Goal: Transaction & Acquisition: Purchase product/service

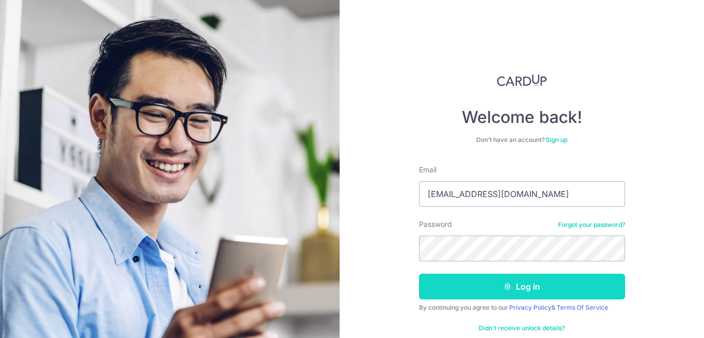
click at [510, 289] on button "Log in" at bounding box center [522, 287] width 206 height 26
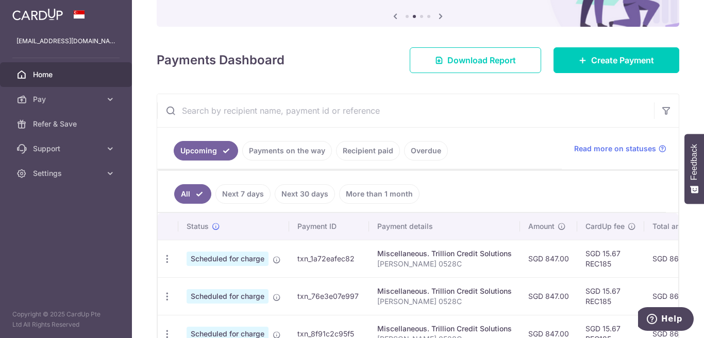
scroll to position [94, 0]
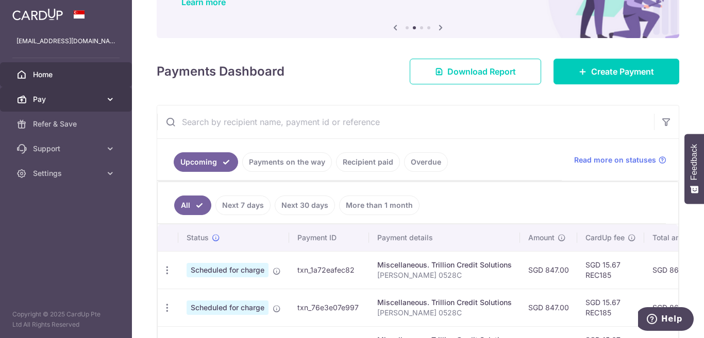
click at [91, 100] on span "Pay" at bounding box center [67, 99] width 68 height 10
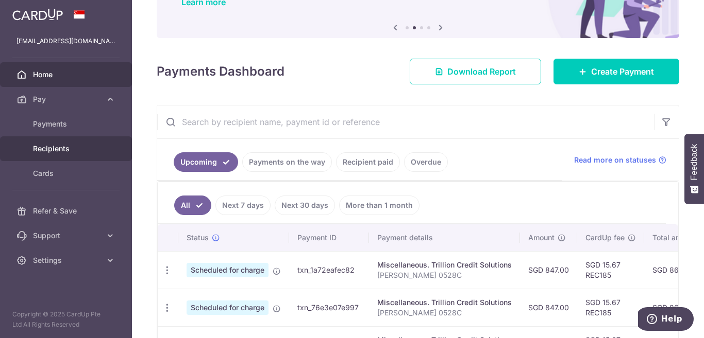
click at [104, 145] on link "Recipients" at bounding box center [66, 148] width 132 height 25
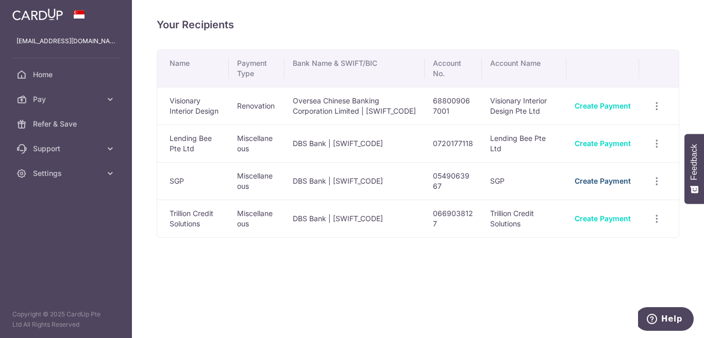
click at [613, 185] on link "Create Payment" at bounding box center [602, 181] width 56 height 9
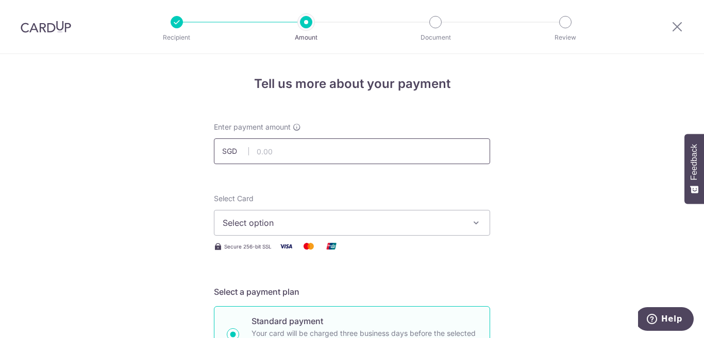
type input "570.00"
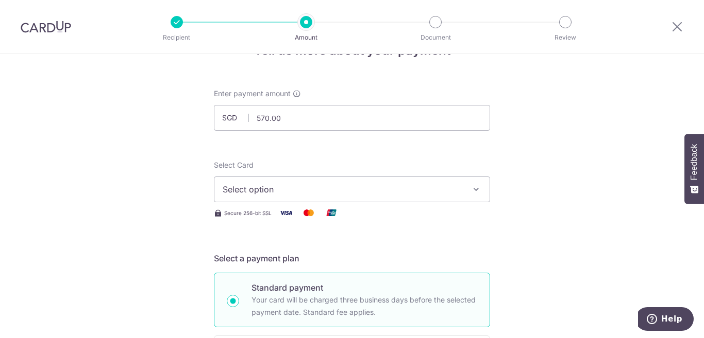
scroll to position [52, 0]
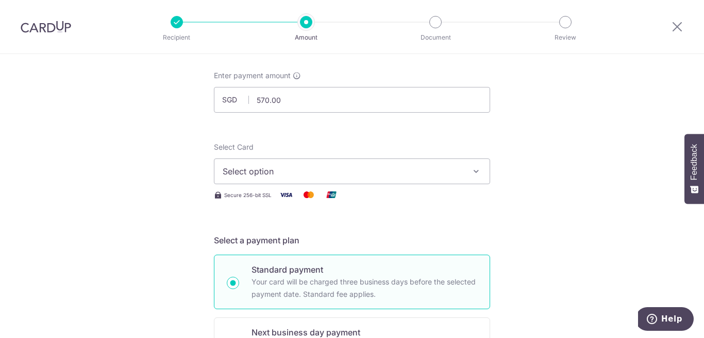
click at [299, 166] on span "Select option" at bounding box center [342, 171] width 240 height 12
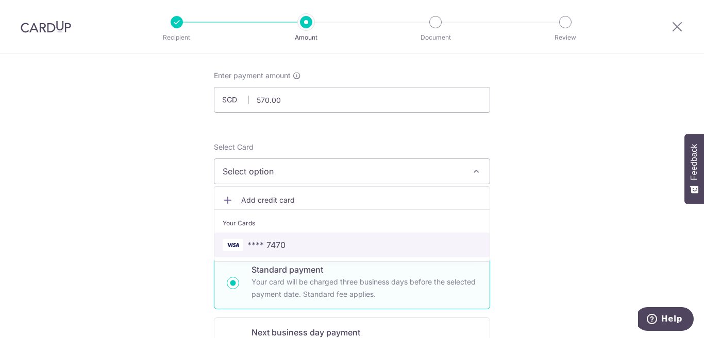
click at [289, 243] on span "**** 7470" at bounding box center [351, 245] width 259 height 12
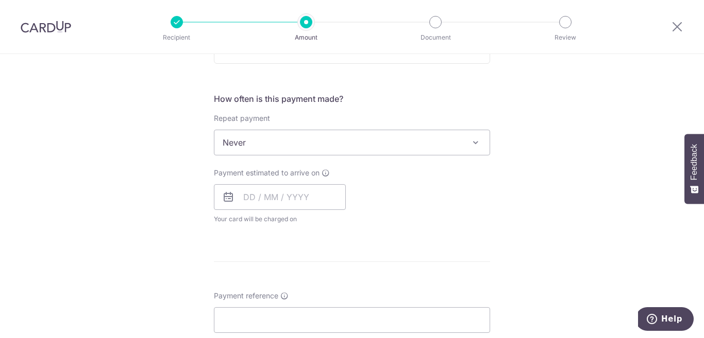
scroll to position [361, 0]
click at [341, 140] on span "Never" at bounding box center [351, 142] width 275 height 25
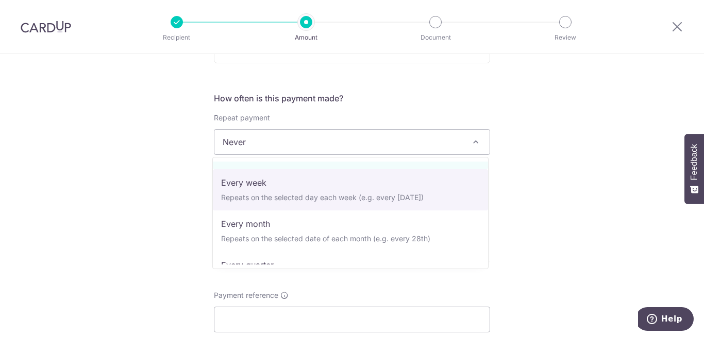
scroll to position [52, 0]
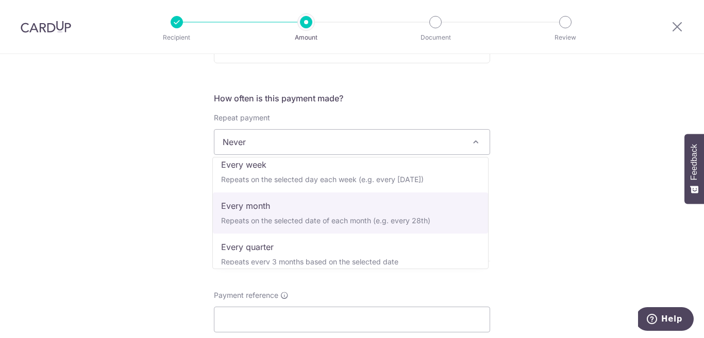
select select "3"
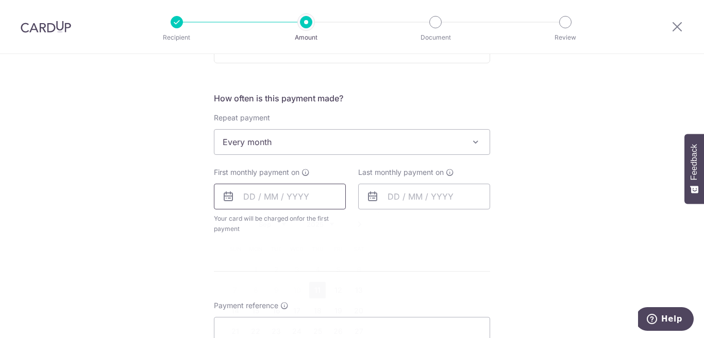
click at [265, 193] on input "text" at bounding box center [280, 197] width 132 height 26
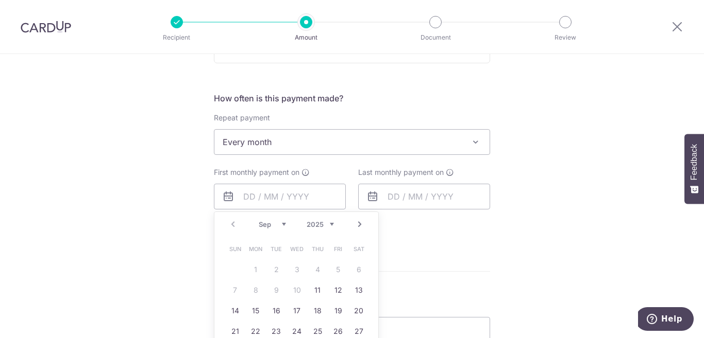
click at [303, 270] on table "Sun Mon Tue Wed Thu Fri Sat 1 2 3 4 5 6 7 8 9 10 11 12 13 14 15 16 17 18 19 20 …" at bounding box center [297, 301] width 144 height 124
click at [309, 291] on link "11" at bounding box center [317, 290] width 16 height 16
type input "[DATE]"
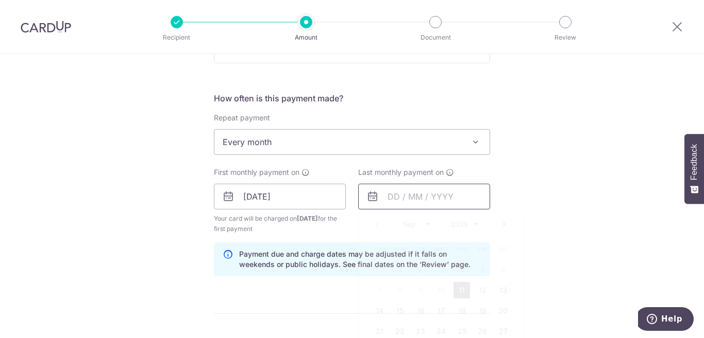
click at [446, 202] on input "text" at bounding box center [424, 197] width 132 height 26
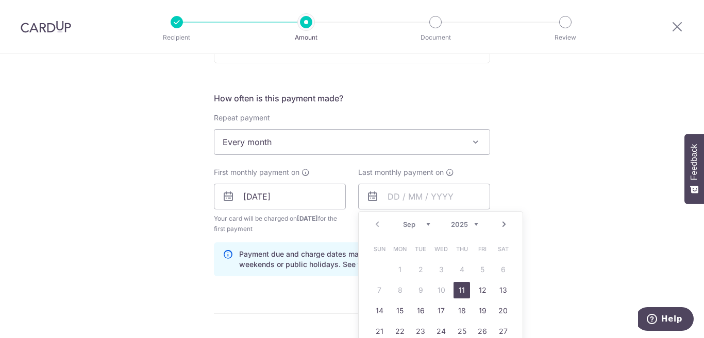
click at [421, 297] on table "Sun Mon Tue Wed Thu Fri Sat 1 2 3 4 5 6 7 8 9 10 11 12 13 14 15 16 17 18 19 20 …" at bounding box center [441, 301] width 144 height 124
click at [511, 184] on div "Tell us more about your payment Enter payment amount SGD 570.00 570.00 Select C…" at bounding box center [352, 186] width 704 height 984
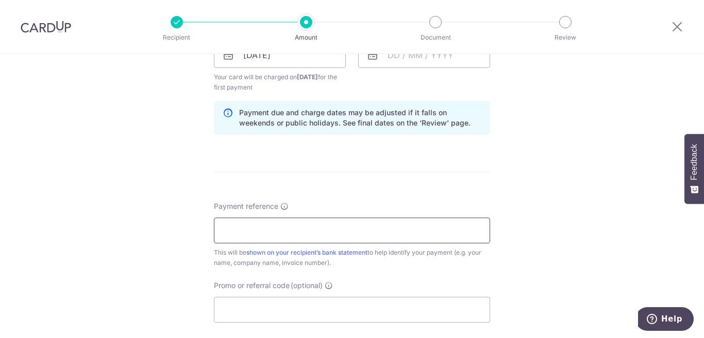
scroll to position [567, 0]
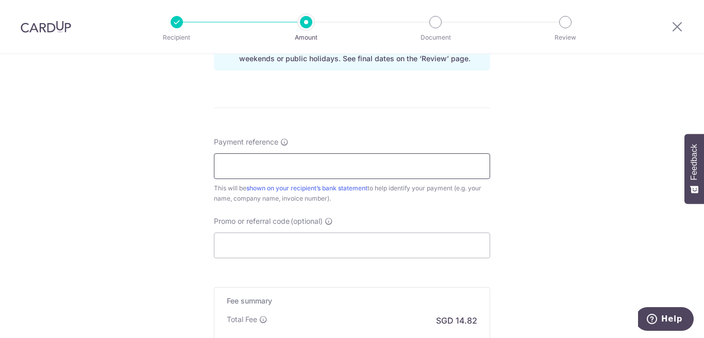
click at [327, 167] on input "Payment reference" at bounding box center [352, 166] width 276 height 26
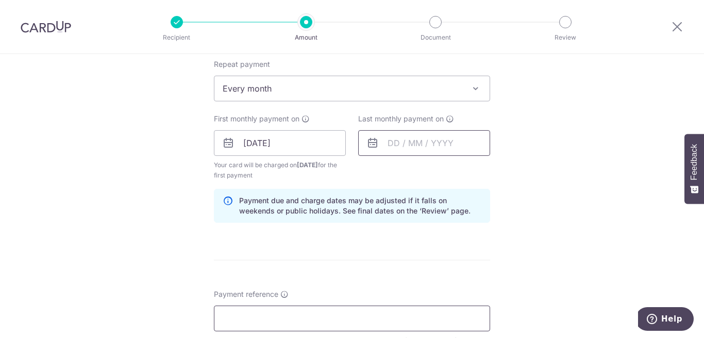
scroll to position [412, 0]
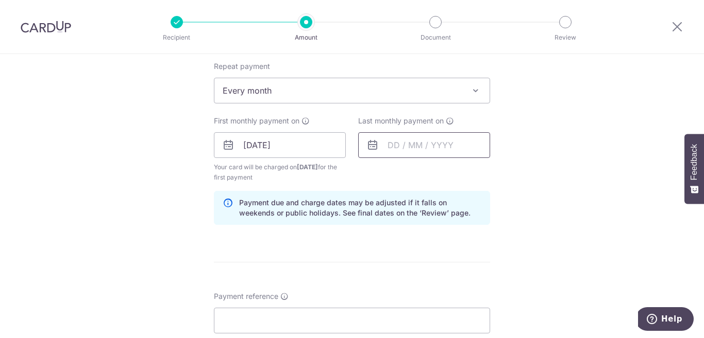
click at [415, 149] on input "text" at bounding box center [424, 145] width 132 height 26
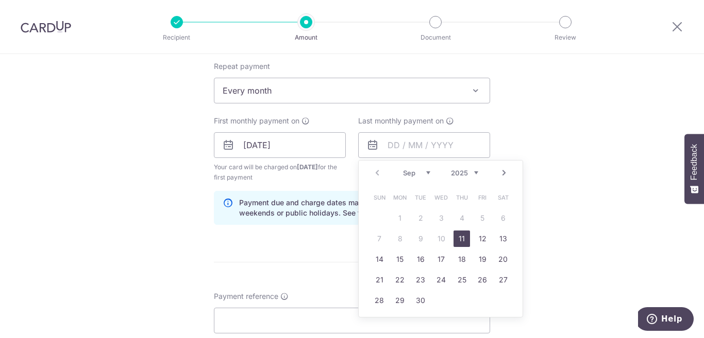
click at [457, 240] on link "11" at bounding box center [461, 239] width 16 height 16
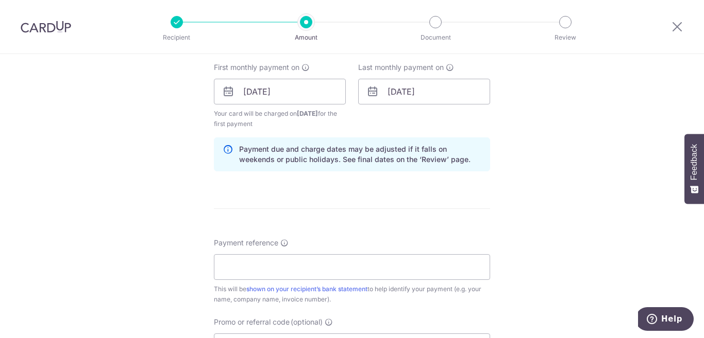
scroll to position [464, 0]
click at [400, 101] on input "[DATE]" at bounding box center [424, 94] width 132 height 26
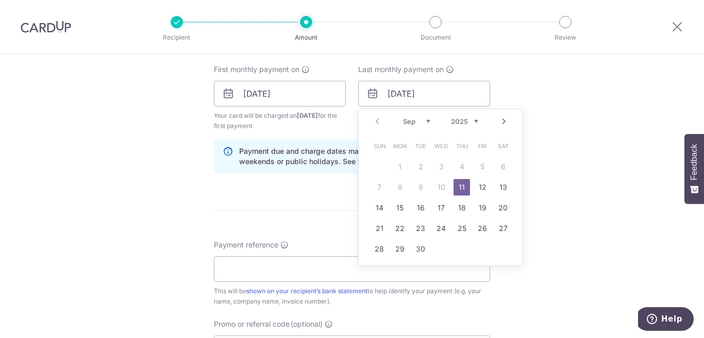
click at [502, 119] on link "Next" at bounding box center [504, 121] width 12 height 12
click at [400, 189] on link "6" at bounding box center [399, 187] width 16 height 16
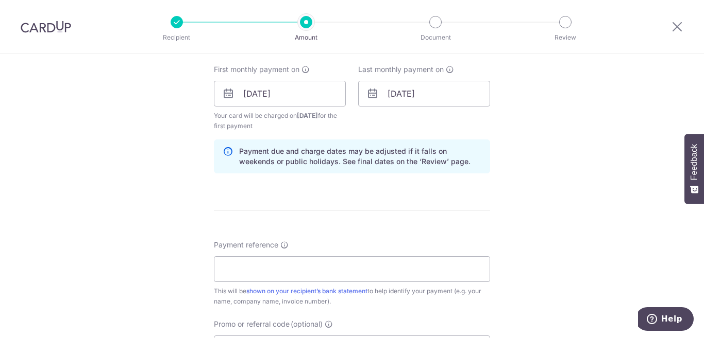
click at [399, 197] on form "Enter payment amount SGD 570.00 570.00 Select Card **** 7470 Add credit card Yo…" at bounding box center [352, 93] width 276 height 868
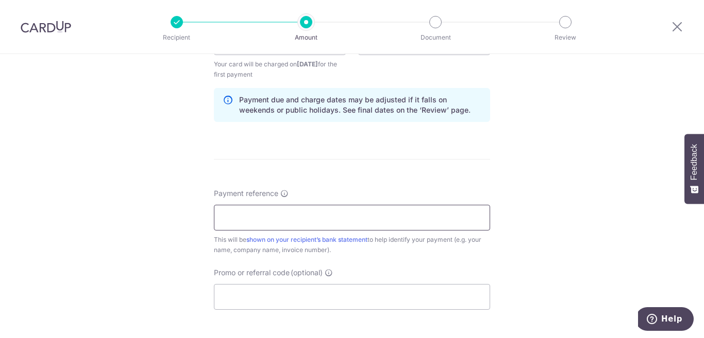
click at [296, 215] on input "Payment reference" at bounding box center [352, 218] width 276 height 26
click at [323, 170] on form "Enter payment amount SGD 570.00 570.00 Select Card **** 7470 Add credit card Yo…" at bounding box center [352, 41] width 276 height 868
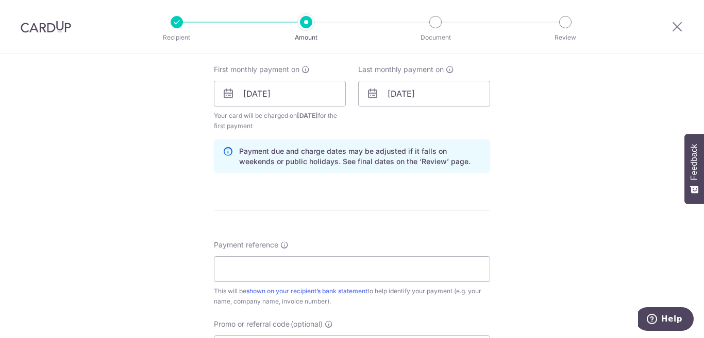
scroll to position [412, 0]
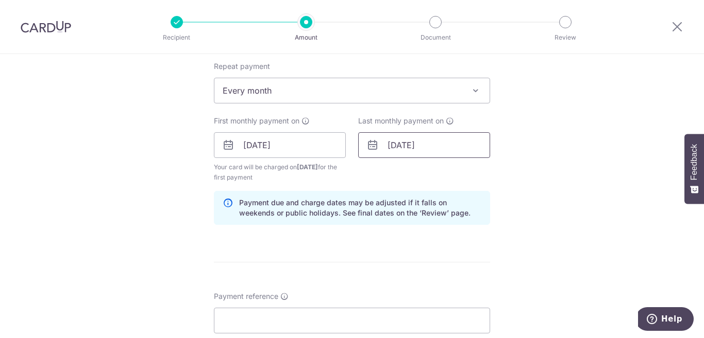
click at [447, 145] on input "06/10/2025" at bounding box center [424, 145] width 132 height 26
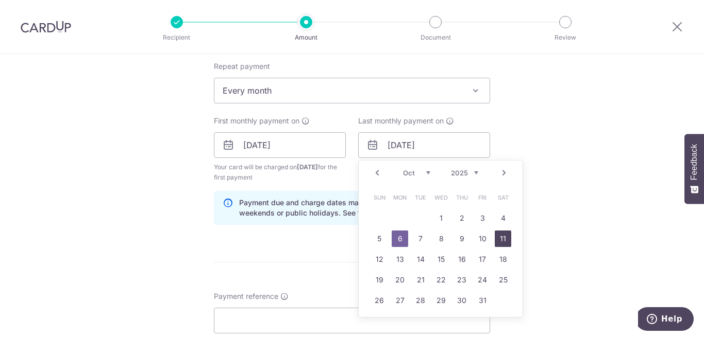
click at [505, 242] on link "11" at bounding box center [502, 239] width 16 height 16
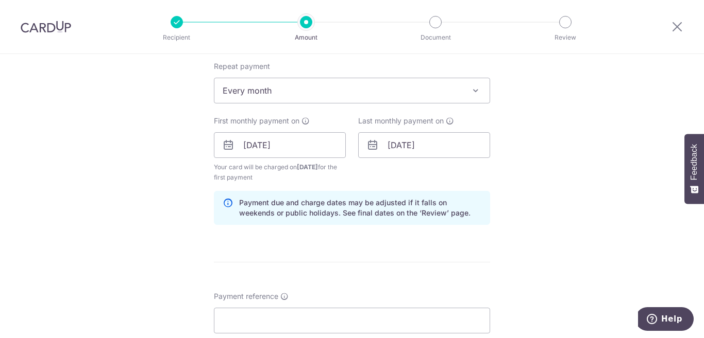
click at [520, 205] on div "Tell us more about your payment Enter payment amount SGD 570.00 570.00 Select C…" at bounding box center [352, 134] width 704 height 984
click at [410, 147] on input "[DATE]" at bounding box center [424, 145] width 132 height 26
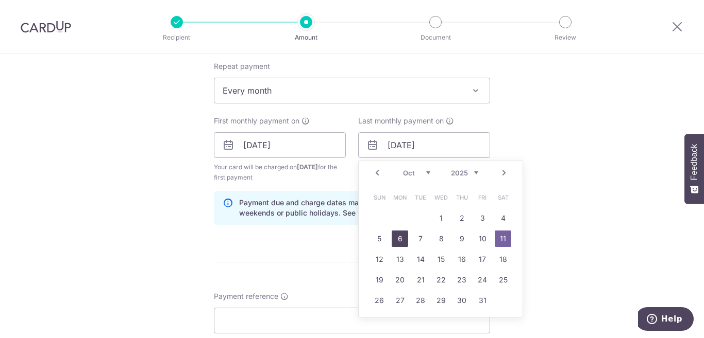
click at [405, 242] on link "6" at bounding box center [399, 239] width 16 height 16
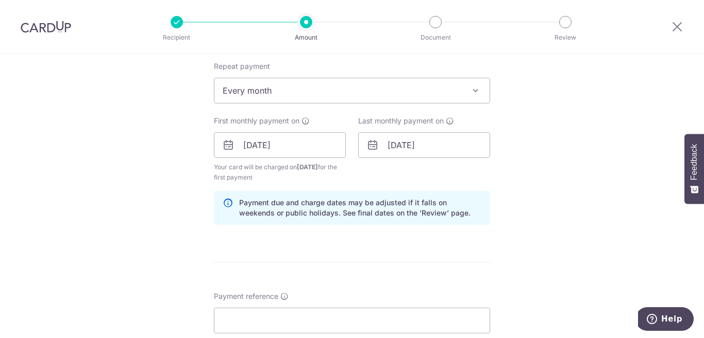
click at [542, 177] on div "Tell us more about your payment Enter payment amount SGD 570.00 570.00 Select C…" at bounding box center [352, 134] width 704 height 984
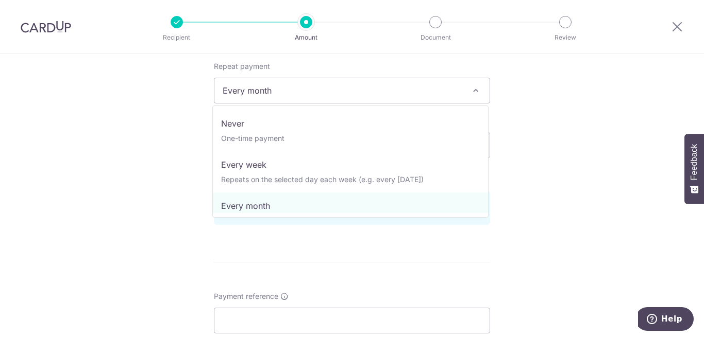
click at [326, 86] on span "Every month" at bounding box center [351, 90] width 275 height 25
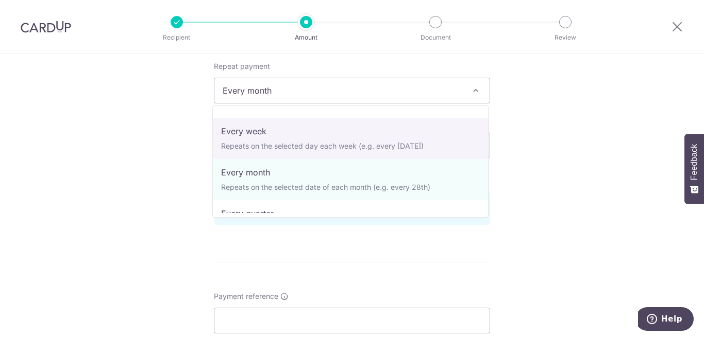
scroll to position [52, 0]
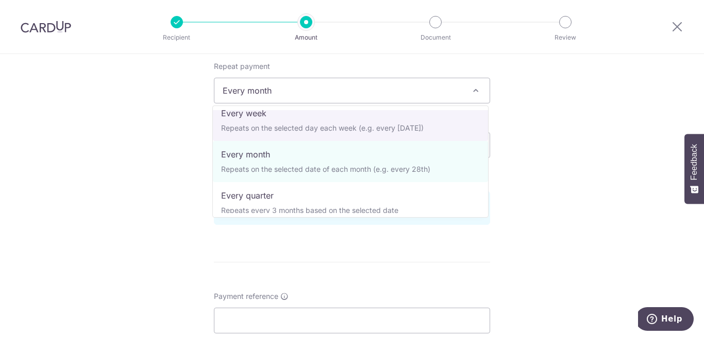
click at [634, 133] on div "Tell us more about your payment Enter payment amount SGD 570.00 570.00 Select C…" at bounding box center [352, 134] width 704 height 984
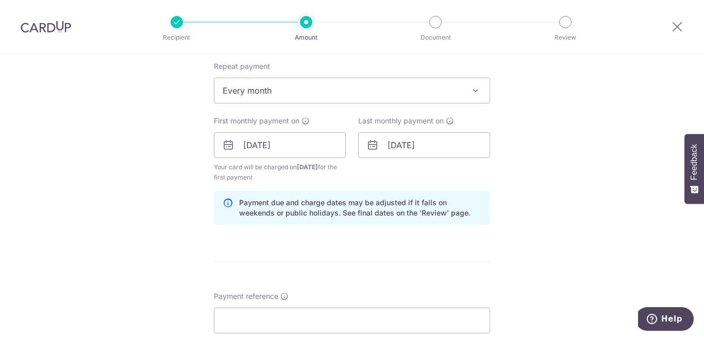
click at [450, 160] on div "Last monthly payment on 06/10/2025 Prev Next Sep Oct Nov Dec 2025 2026 2027 202…" at bounding box center [424, 149] width 144 height 67
click at [450, 150] on input "06/10/2025" at bounding box center [424, 145] width 132 height 26
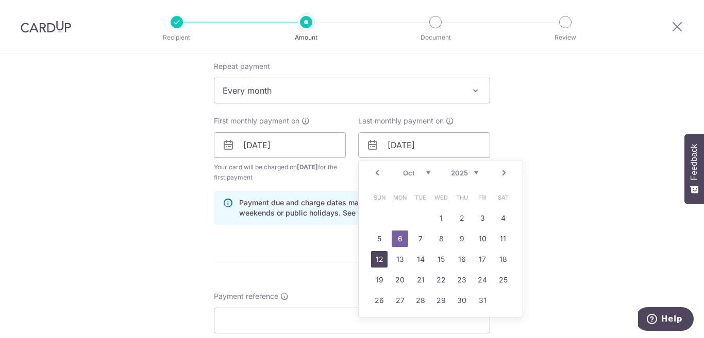
click at [376, 261] on link "12" at bounding box center [379, 259] width 16 height 16
type input "12/10/2025"
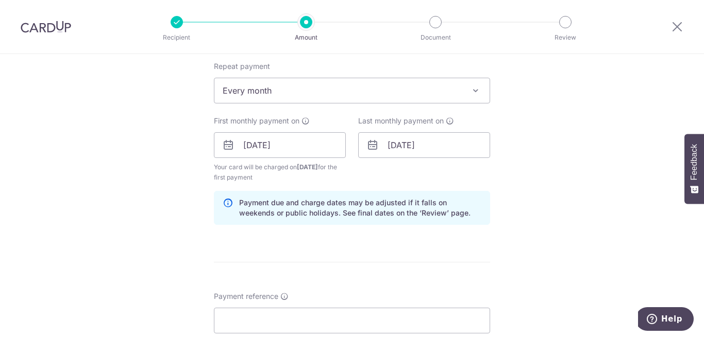
click at [388, 174] on div "Last monthly payment on 12/10/2025 Prev Next Sep Oct Nov Dec 2025 2026 2027 202…" at bounding box center [424, 149] width 144 height 67
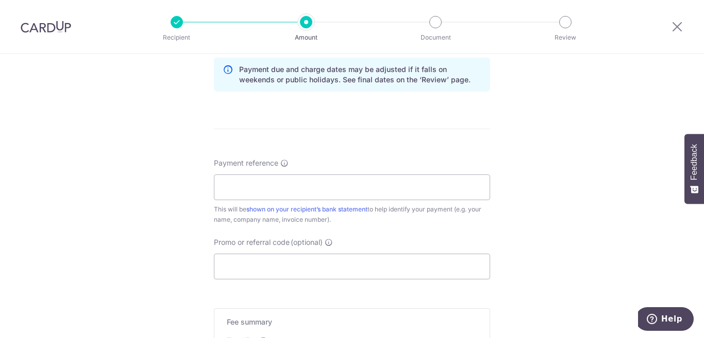
scroll to position [567, 0]
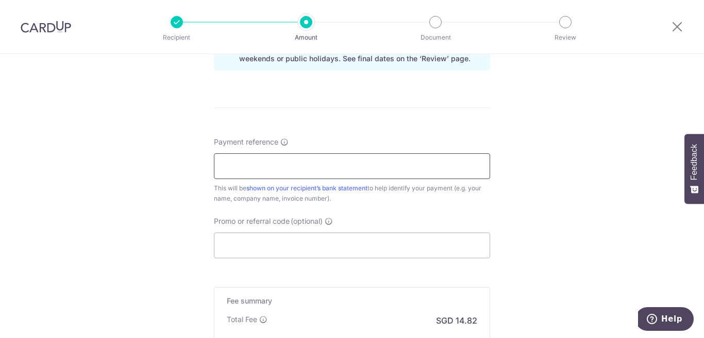
click at [243, 169] on input "Payment reference" at bounding box center [352, 166] width 276 height 26
type input "[PERSON_NAME] 098C"
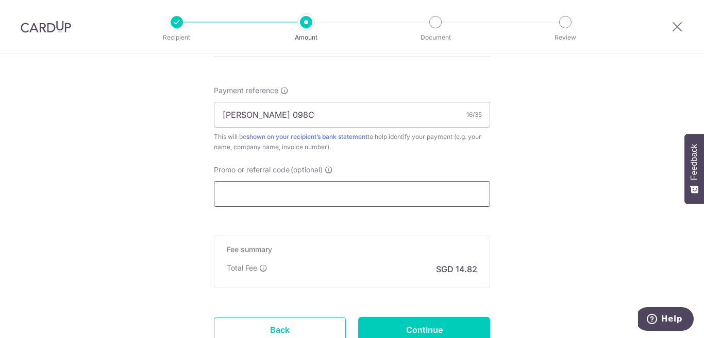
click at [321, 184] on input "Promo or referral code (optional)" at bounding box center [352, 194] width 276 height 26
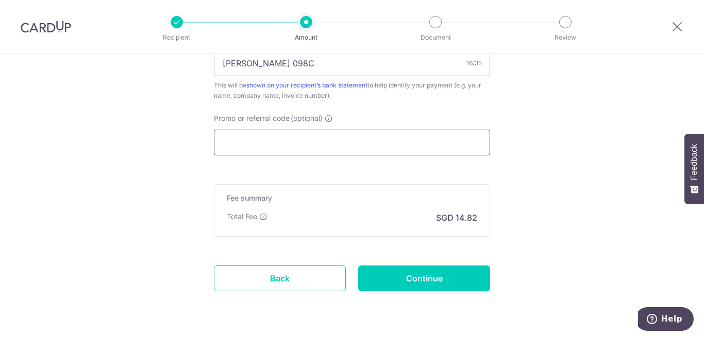
scroll to position [464, 0]
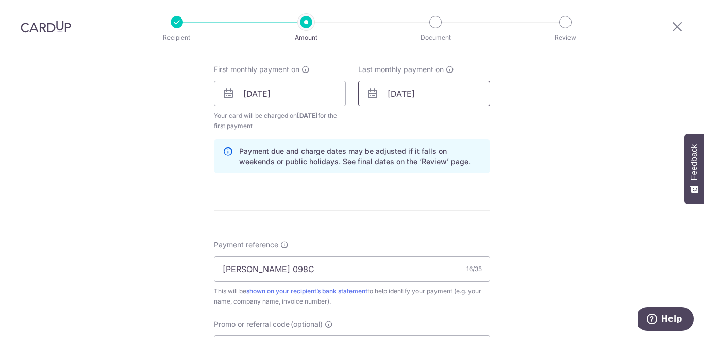
click at [431, 81] on input "12/10/2025" at bounding box center [424, 94] width 132 height 26
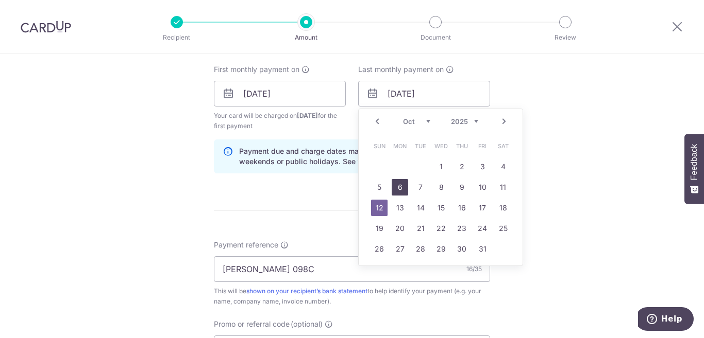
click at [402, 186] on link "6" at bounding box center [399, 187] width 16 height 16
type input "06/10/2025"
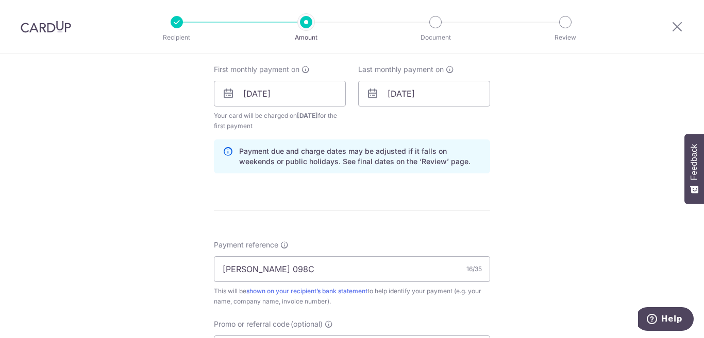
scroll to position [567, 0]
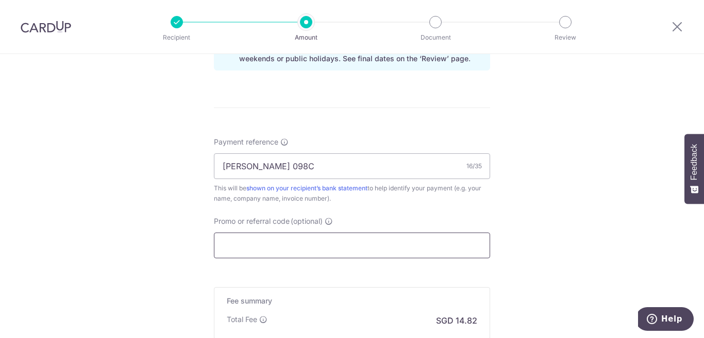
paste input "REC185"
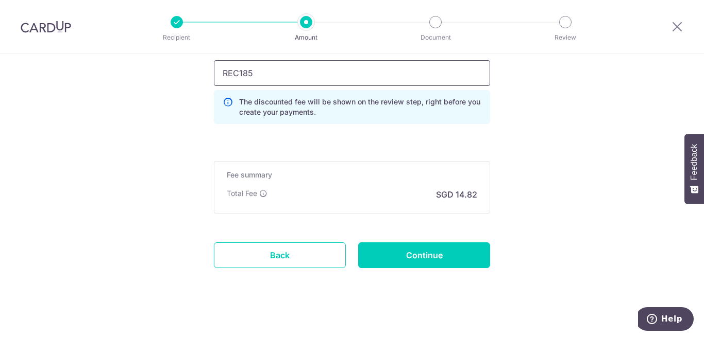
scroll to position [746, 0]
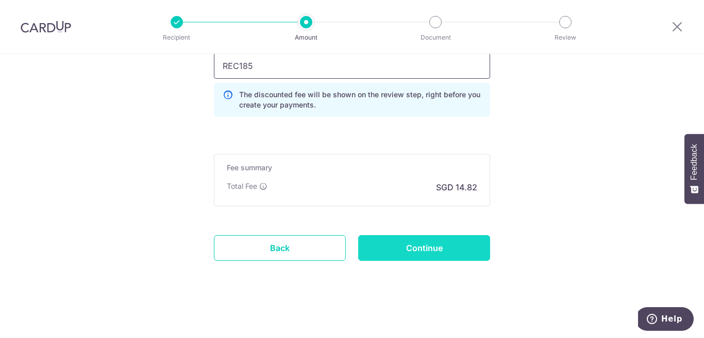
type input "REC185"
click at [401, 244] on input "Continue" at bounding box center [424, 248] width 132 height 26
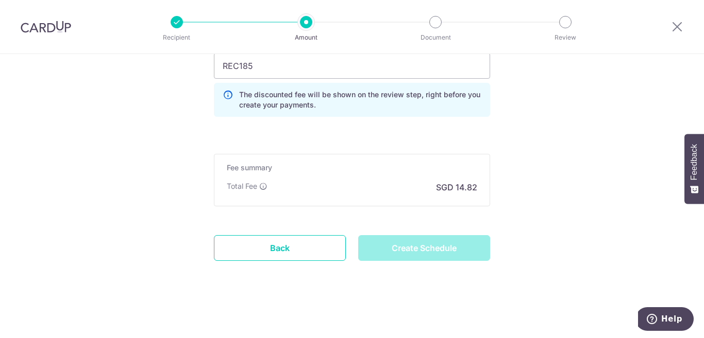
type input "Create Schedule"
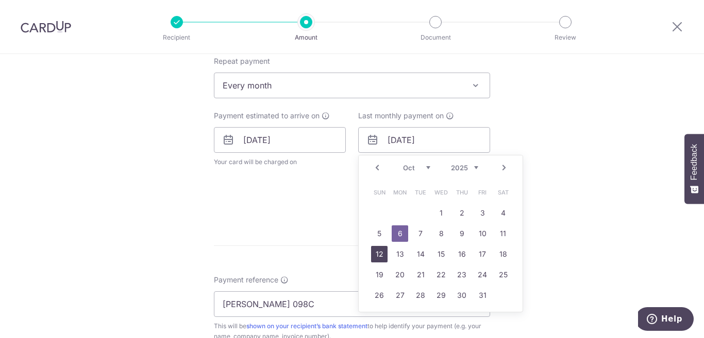
click at [373, 251] on link "12" at bounding box center [379, 254] width 16 height 16
type input "[DATE]"
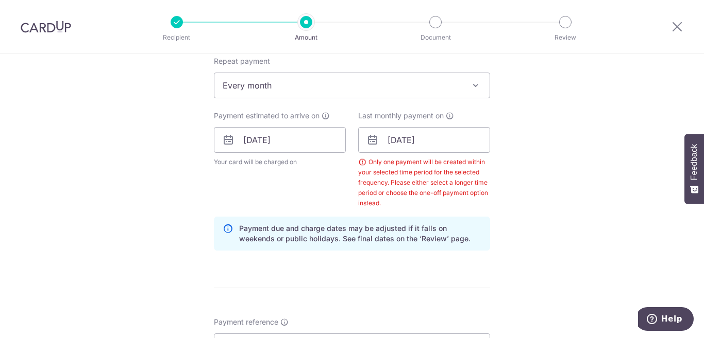
click at [520, 144] on div "Tell us more about your payment Enter payment amount SGD 570.00 570.00 Select C…" at bounding box center [352, 168] width 704 height 1062
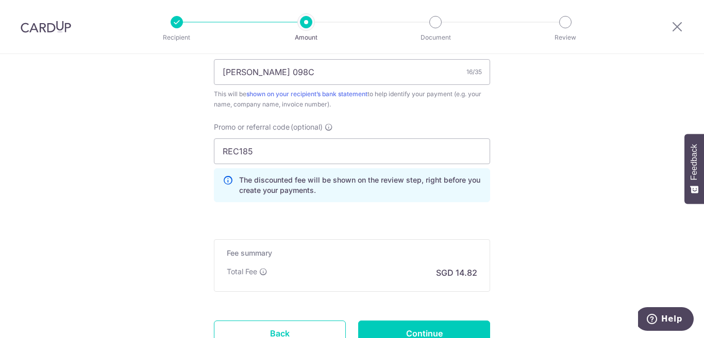
scroll to position [777, 0]
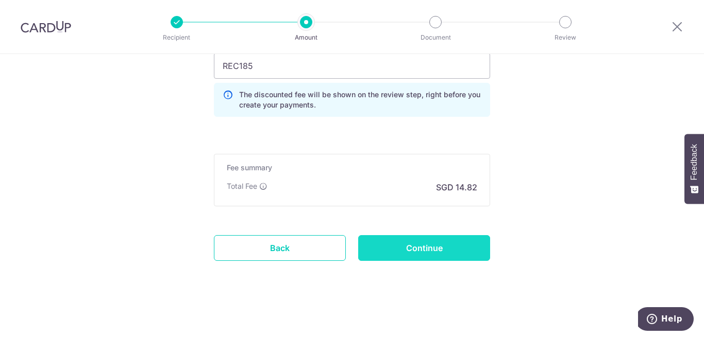
click at [416, 248] on input "Continue" at bounding box center [424, 248] width 132 height 26
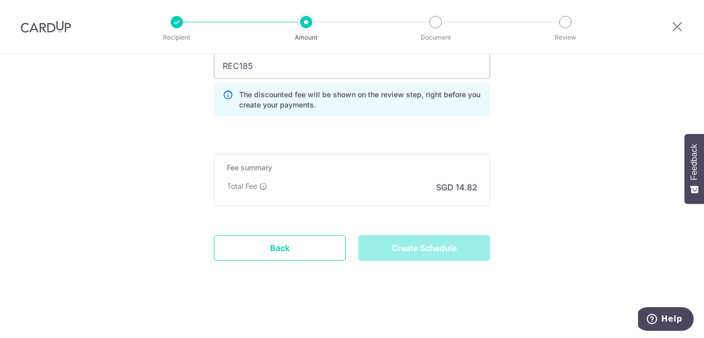
type input "Create Schedule"
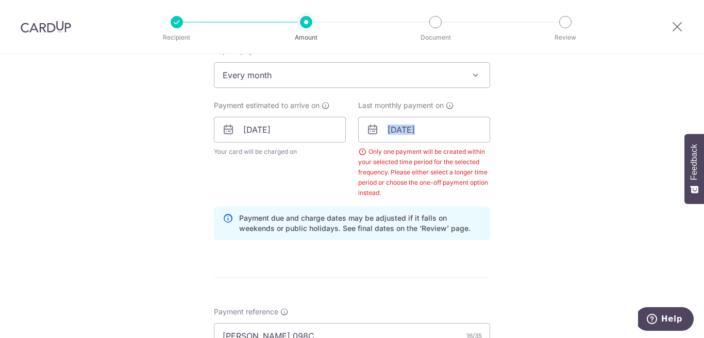
scroll to position [417, 0]
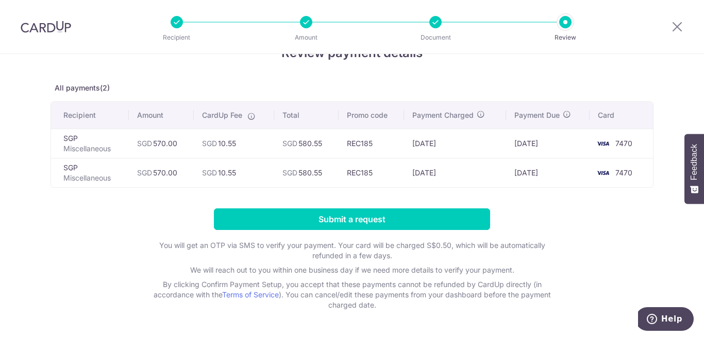
scroll to position [64, 0]
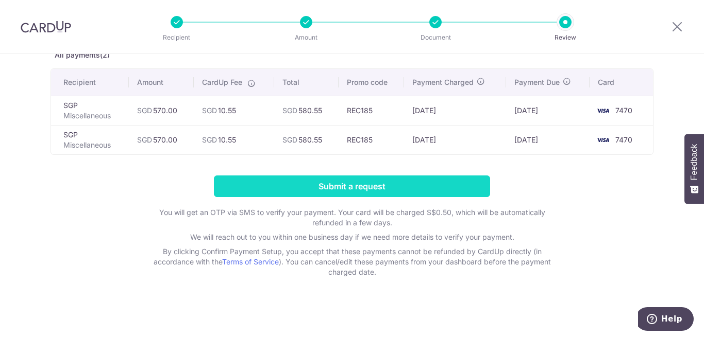
click at [383, 180] on input "Submit a request" at bounding box center [352, 187] width 276 height 22
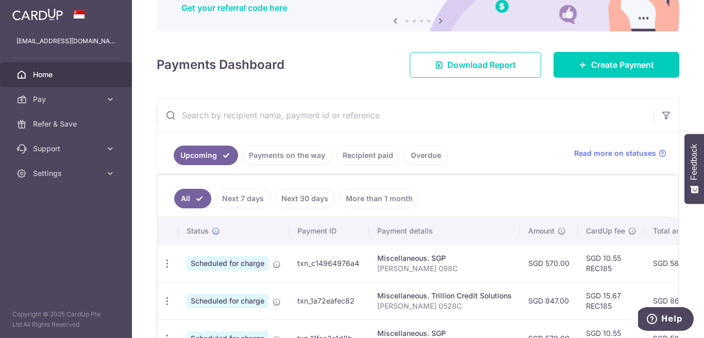
scroll to position [103, 0]
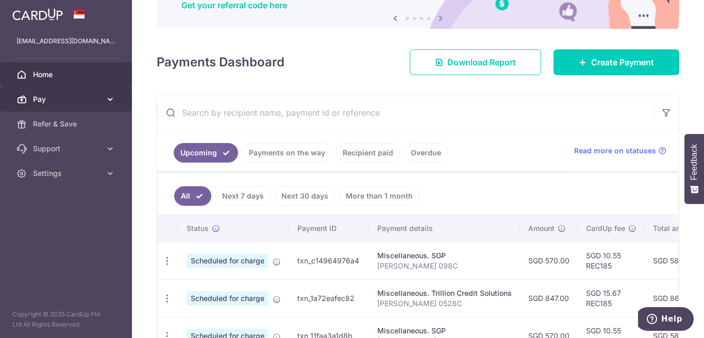
click at [59, 104] on span "Pay" at bounding box center [67, 99] width 68 height 10
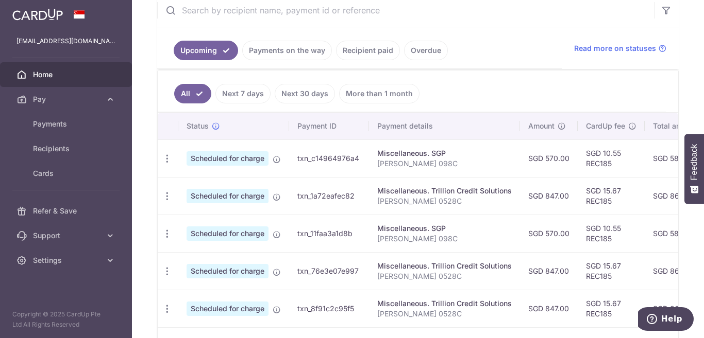
scroll to position [206, 0]
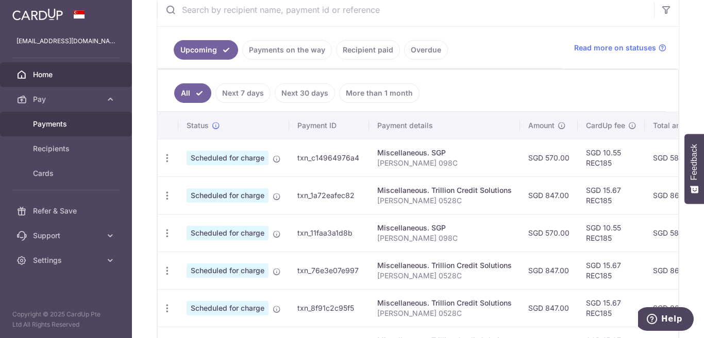
click at [81, 124] on span "Payments" at bounding box center [67, 124] width 68 height 10
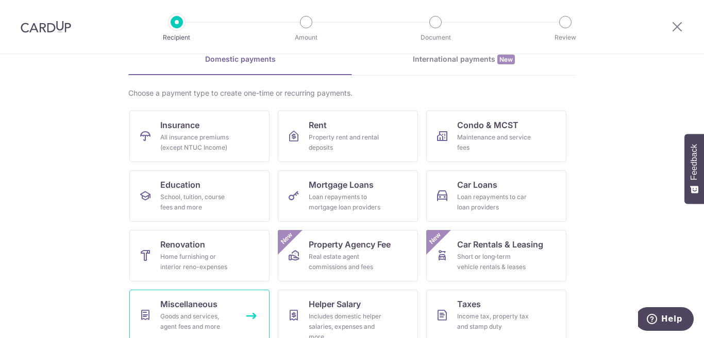
click at [225, 303] on link "Miscellaneous Goods and services, agent fees and more" at bounding box center [199, 316] width 140 height 52
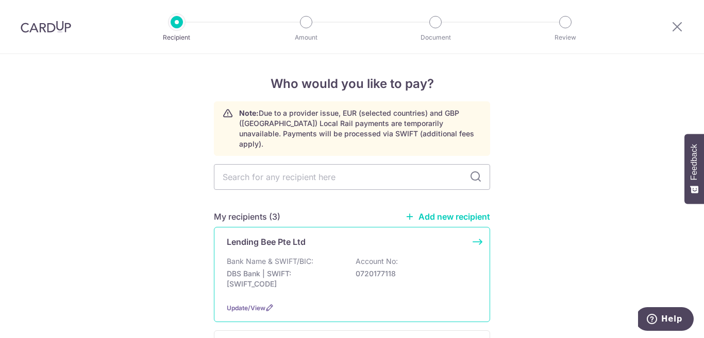
click at [232, 236] on p "Lending Bee Pte Ltd" at bounding box center [266, 242] width 79 height 12
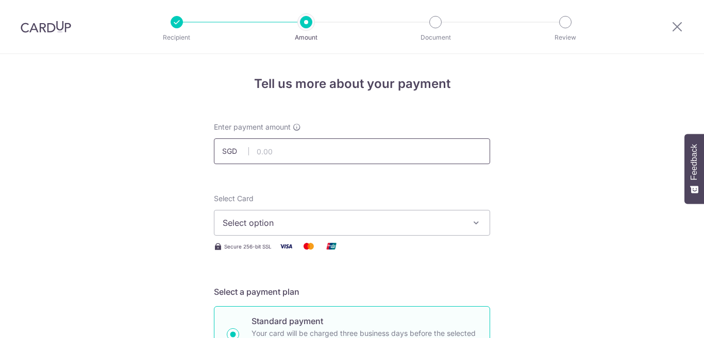
drag, startPoint x: 0, startPoint y: 0, endPoint x: 324, endPoint y: 152, distance: 358.3
click at [324, 152] on input "text" at bounding box center [352, 152] width 276 height 26
type input "590.00"
click at [289, 229] on span "Select option" at bounding box center [342, 223] width 240 height 12
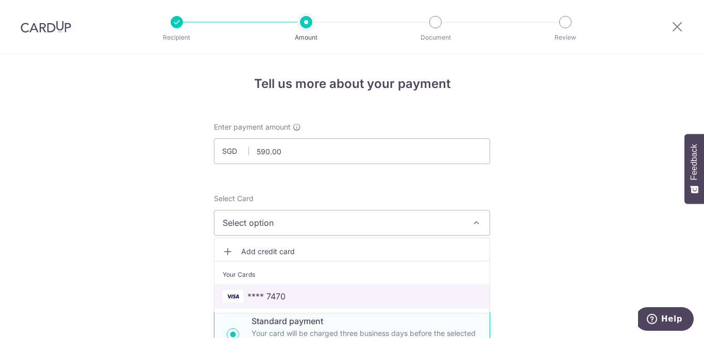
click at [289, 288] on link "**** 7470" at bounding box center [351, 296] width 275 height 25
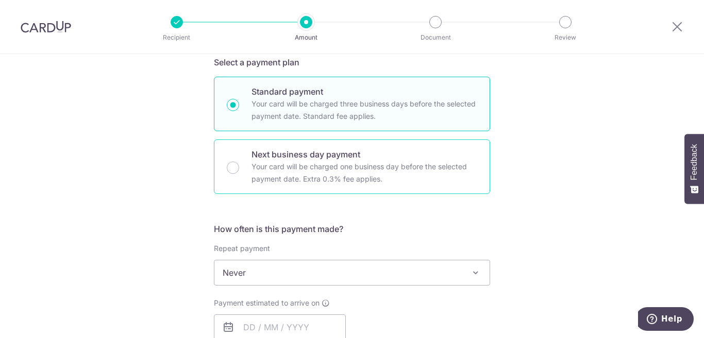
scroll to position [258, 0]
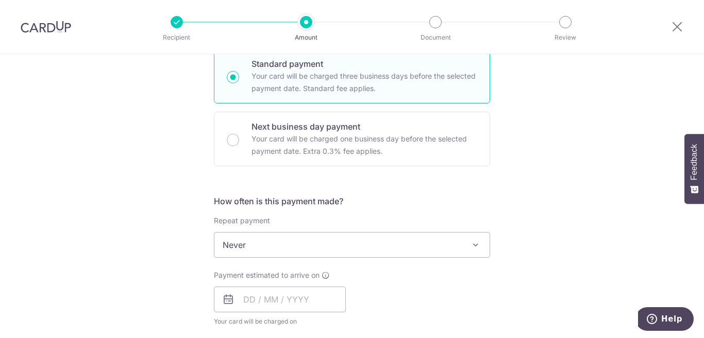
click at [309, 244] on span "Never" at bounding box center [351, 245] width 275 height 25
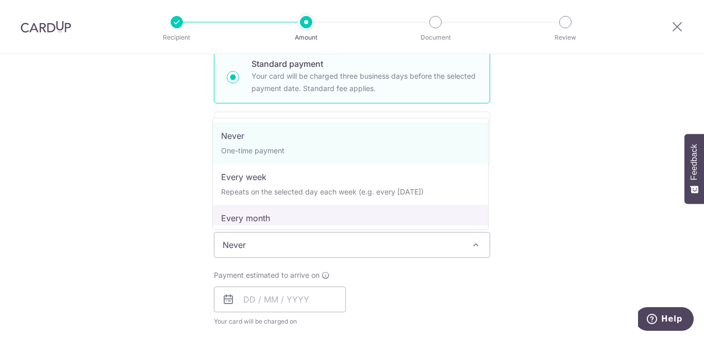
select select "3"
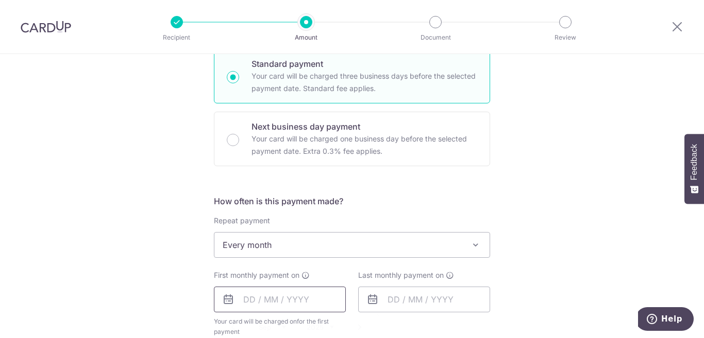
click at [289, 304] on input "text" at bounding box center [280, 300] width 132 height 26
click at [255, 311] on input "text" at bounding box center [280, 300] width 132 height 26
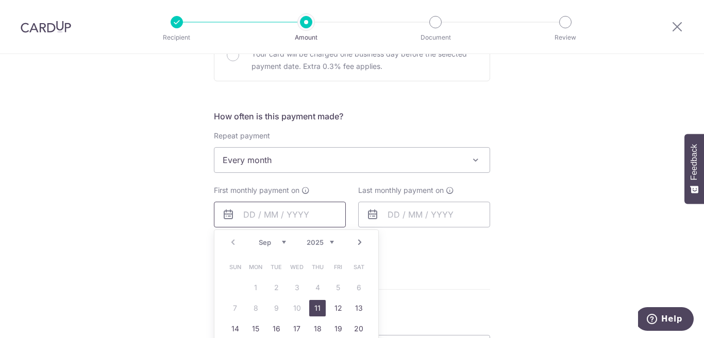
scroll to position [361, 0]
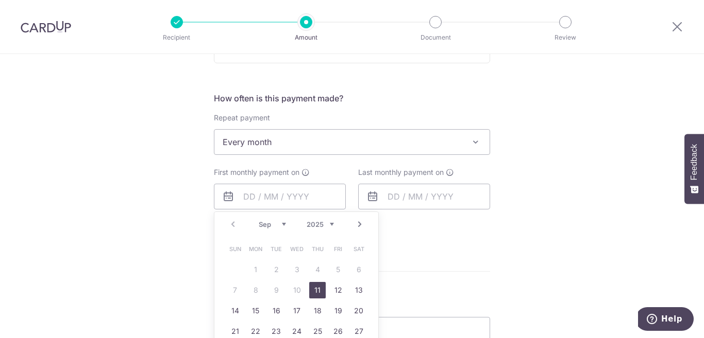
click at [318, 290] on link "11" at bounding box center [317, 290] width 16 height 16
type input "[DATE]"
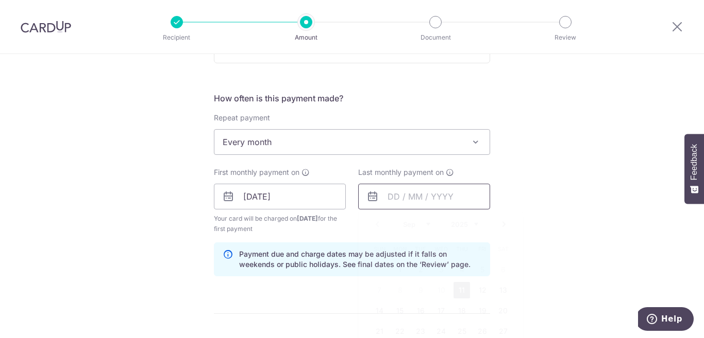
click at [379, 195] on input "text" at bounding box center [424, 197] width 132 height 26
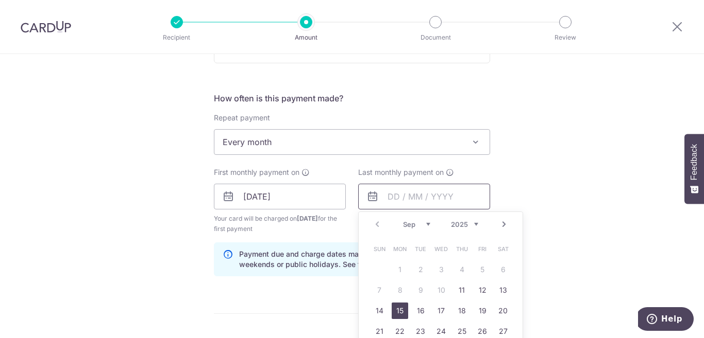
scroll to position [412, 0]
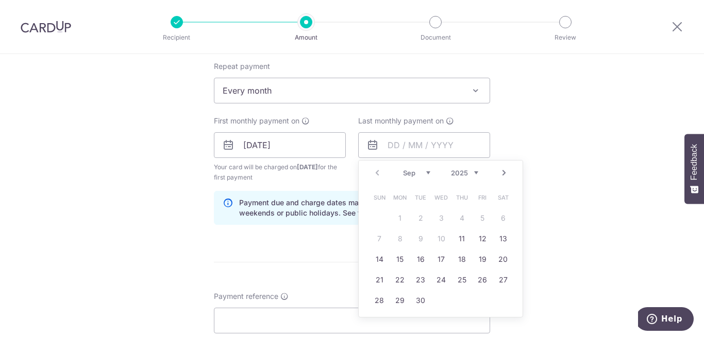
click at [498, 173] on link "Next" at bounding box center [504, 173] width 12 height 12
click at [378, 264] on link "12" at bounding box center [379, 259] width 16 height 16
type input "12/10/2025"
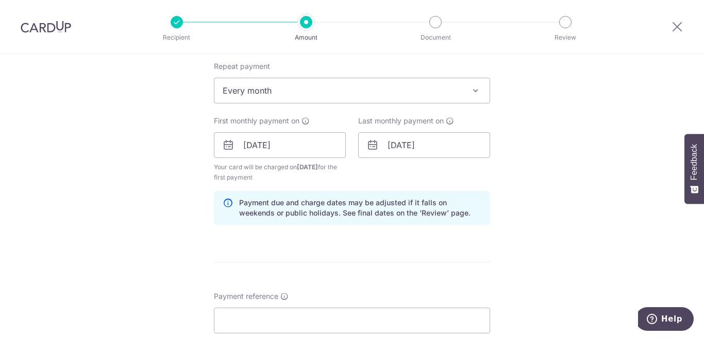
click at [302, 229] on div "How often is this payment made? Repeat payment Never Every week Every month Eve…" at bounding box center [352, 137] width 276 height 193
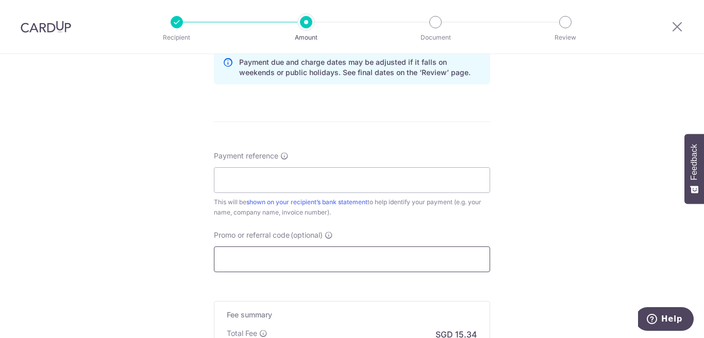
scroll to position [567, 0]
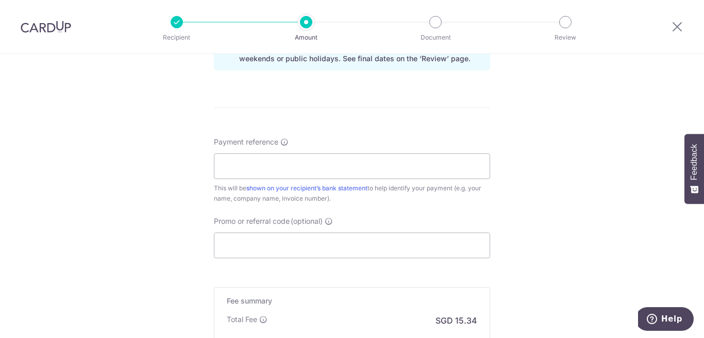
click at [304, 182] on div "Payment reference This will be shown on your recipient’s bank statement to help…" at bounding box center [352, 170] width 276 height 67
click at [306, 177] on input "Payment reference" at bounding box center [352, 166] width 276 height 26
type input "[PERSON_NAME] 098C"
click at [294, 238] on input "Promo or referral code (optional)" at bounding box center [352, 246] width 276 height 26
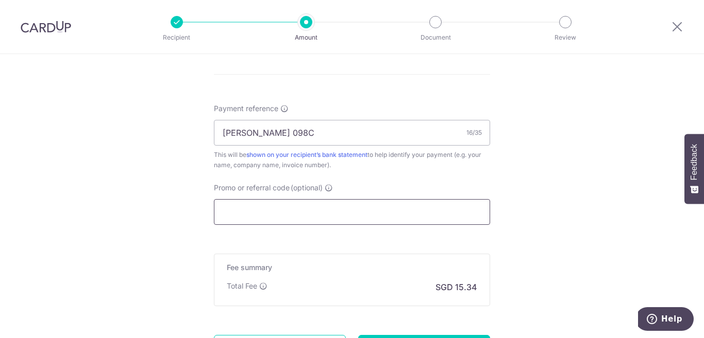
scroll to position [618, 0]
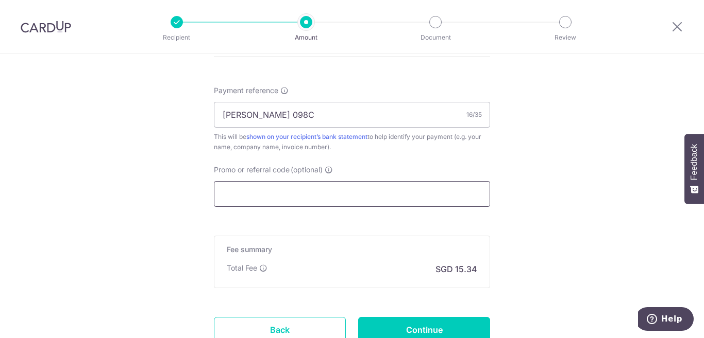
paste input "REC185"
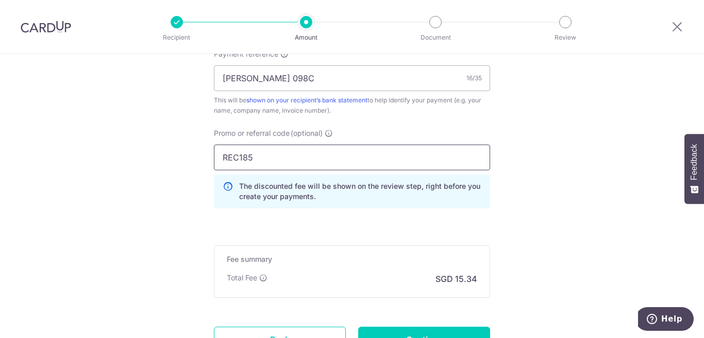
scroll to position [721, 0]
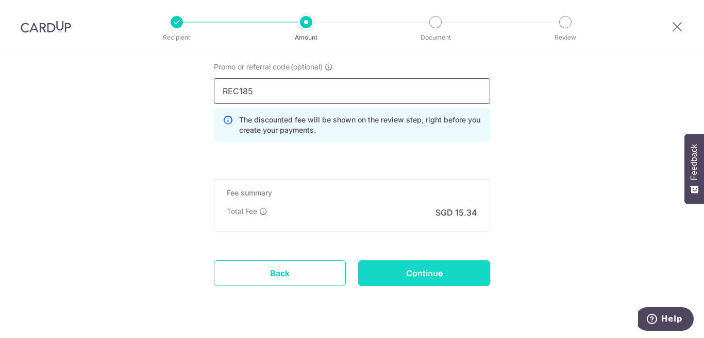
type input "REC185"
click at [380, 278] on input "Continue" at bounding box center [424, 274] width 132 height 26
type input "Create Schedule"
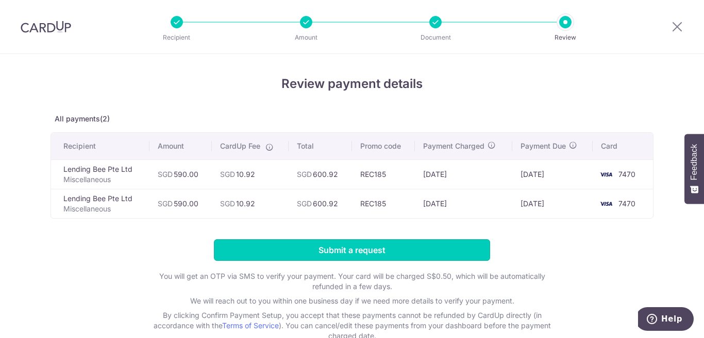
click at [409, 249] on input "Submit a request" at bounding box center [352, 250] width 276 height 22
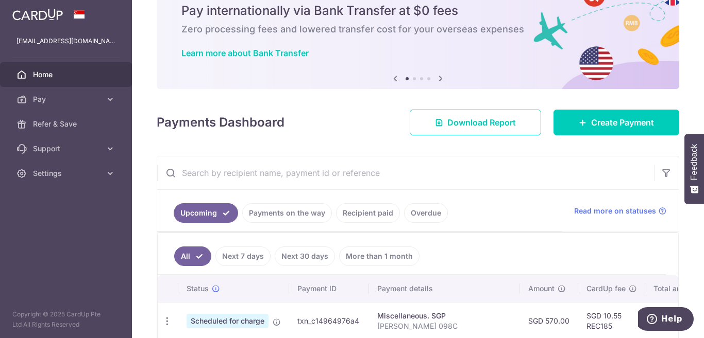
scroll to position [103, 0]
